Goal: Book appointment/travel/reservation

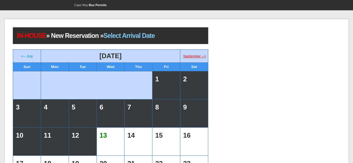
click at [194, 56] on link "September -->" at bounding box center [194, 56] width 23 height 4
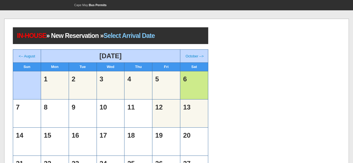
click at [187, 86] on td "6" at bounding box center [194, 85] width 25 height 25
